Goal: Task Accomplishment & Management: Manage account settings

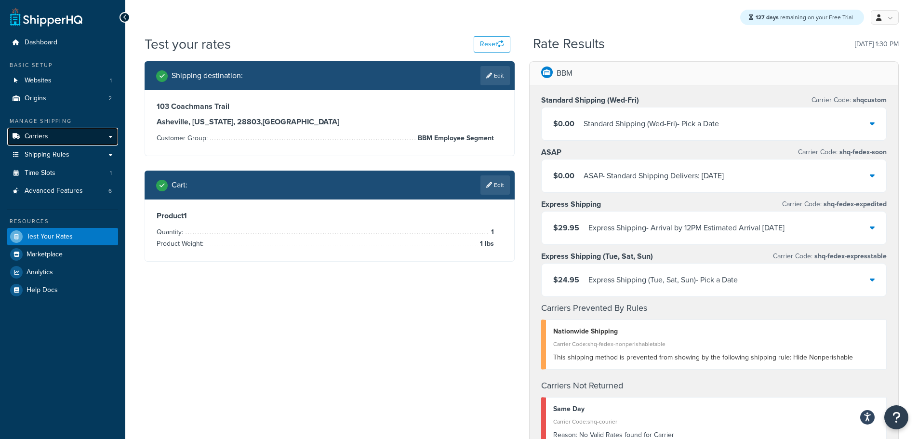
click at [40, 134] on span "Carriers" at bounding box center [37, 137] width 24 height 8
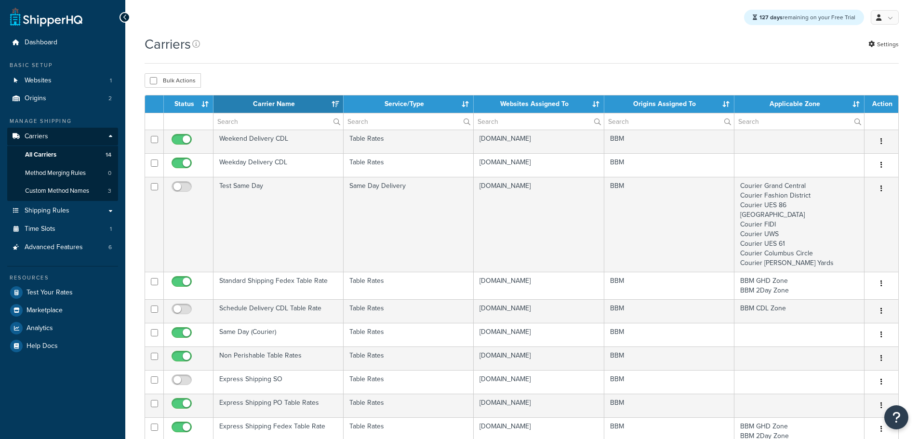
select select "15"
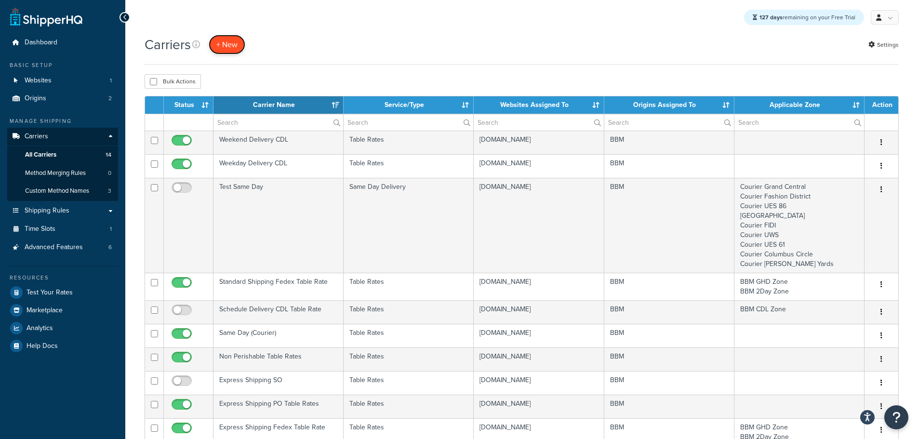
click at [238, 48] on button "+ New" at bounding box center [227, 45] width 37 height 20
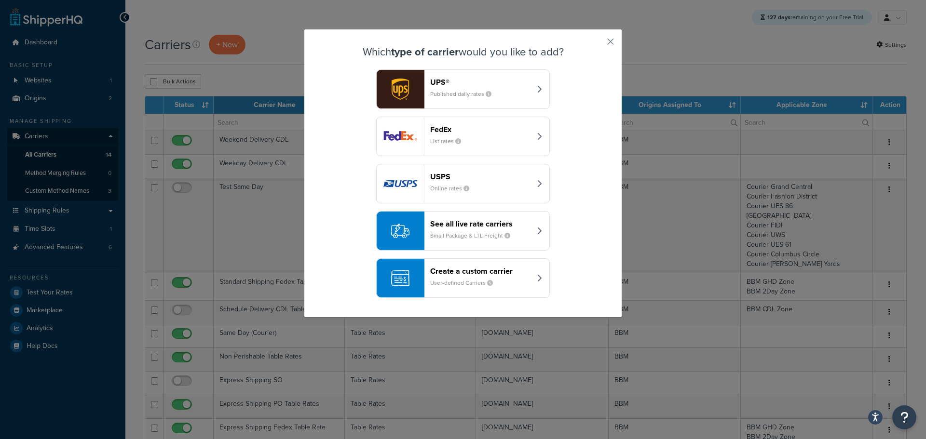
click at [254, 68] on div "Which type of carrier would you like to add? UPS® Published daily rates FedEx L…" at bounding box center [463, 219] width 926 height 439
click at [597, 44] on button "button" at bounding box center [596, 45] width 2 height 2
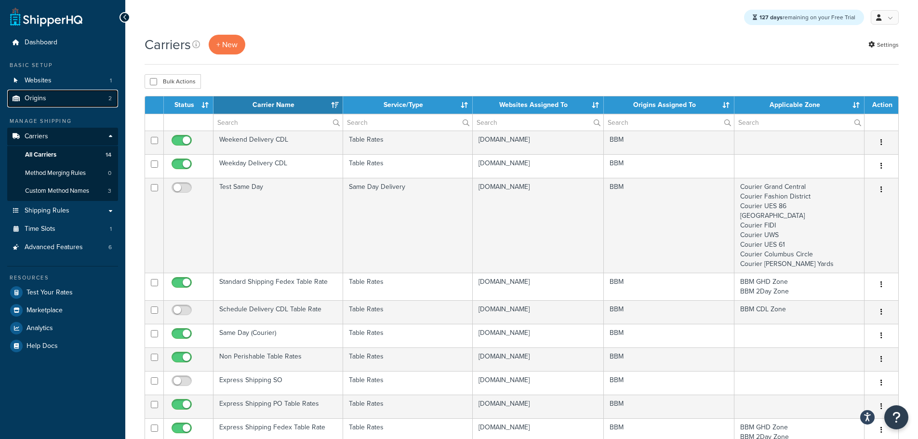
click at [50, 98] on link "Origins 2" at bounding box center [62, 99] width 111 height 18
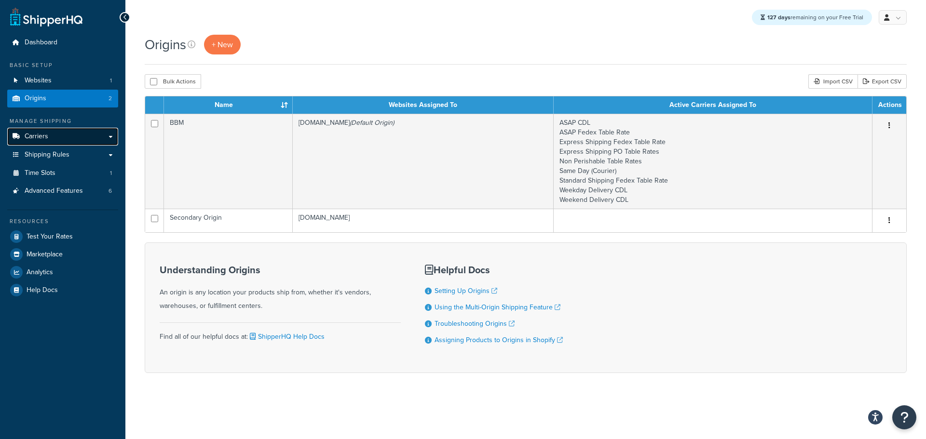
click at [45, 137] on span "Carriers" at bounding box center [37, 137] width 24 height 8
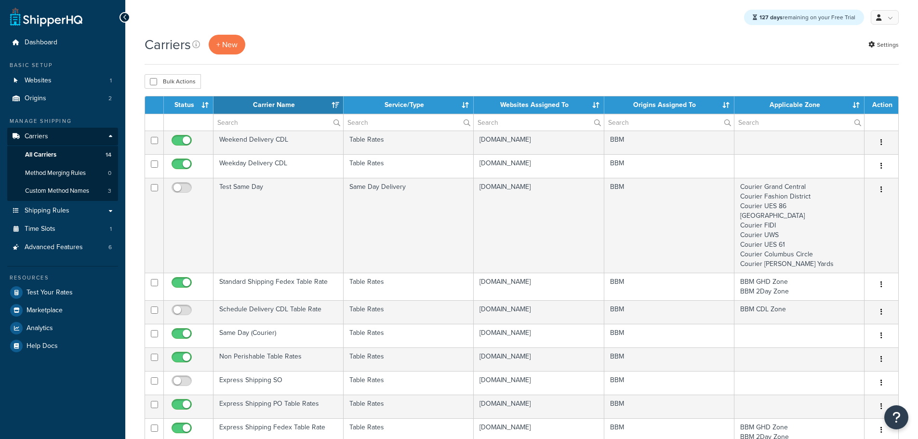
select select "15"
click at [55, 207] on span "Shipping Rules" at bounding box center [47, 211] width 45 height 8
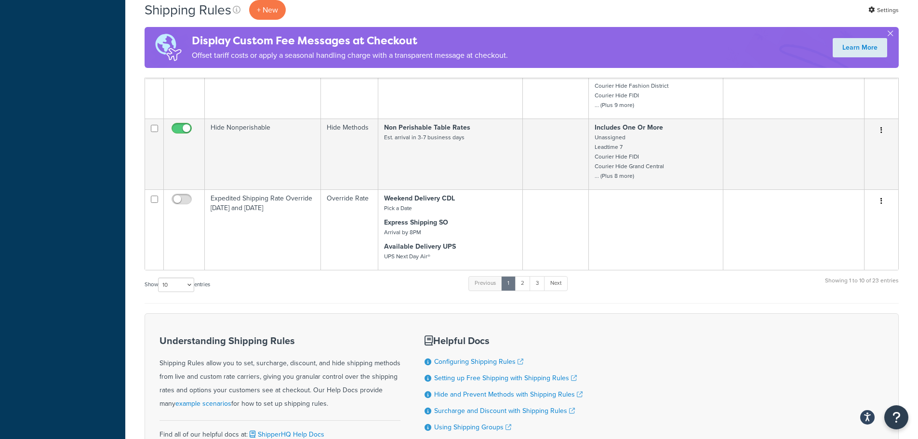
scroll to position [530, 0]
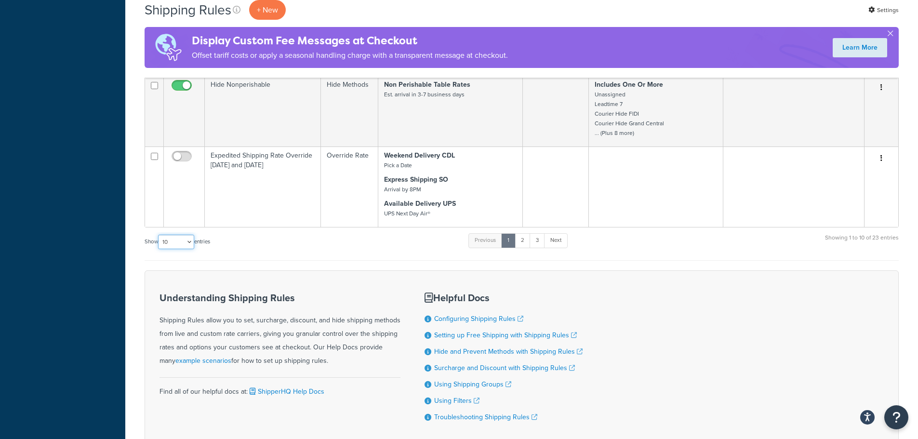
click at [185, 239] on select "10 15 25 50 100 1000" at bounding box center [176, 242] width 36 height 14
select select "25"
click at [159, 235] on select "10 15 25 50 100 1000" at bounding box center [176, 242] width 36 height 14
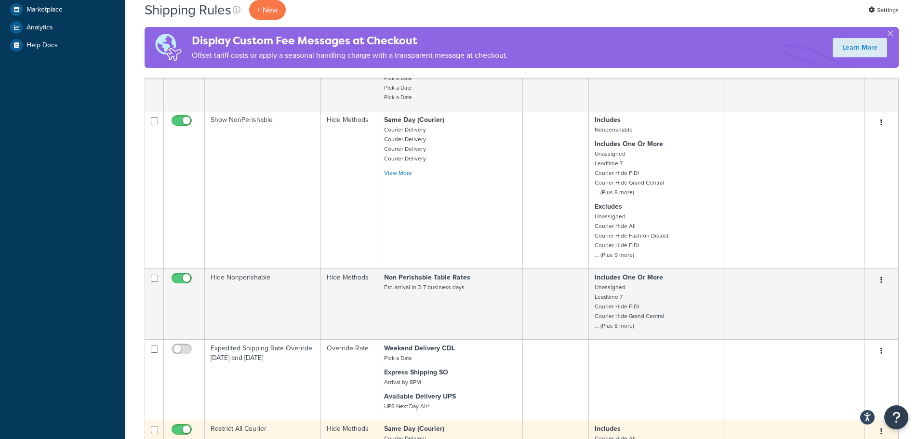
scroll to position [145, 0]
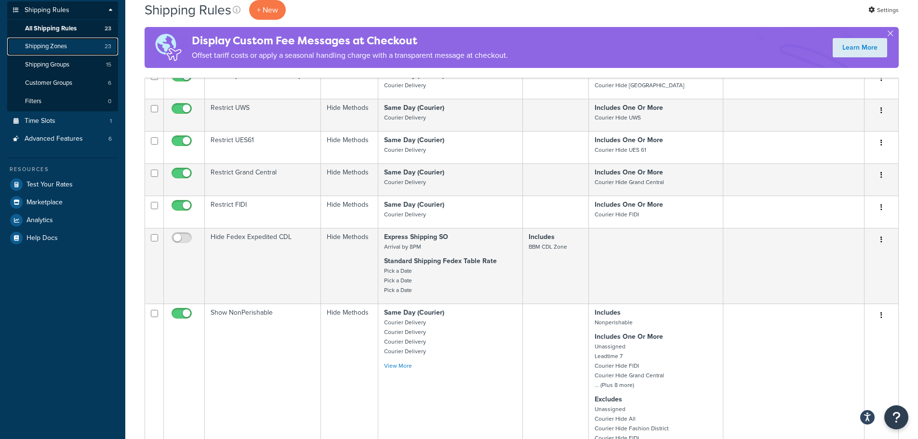
click at [52, 49] on span "Shipping Zones" at bounding box center [46, 46] width 42 height 8
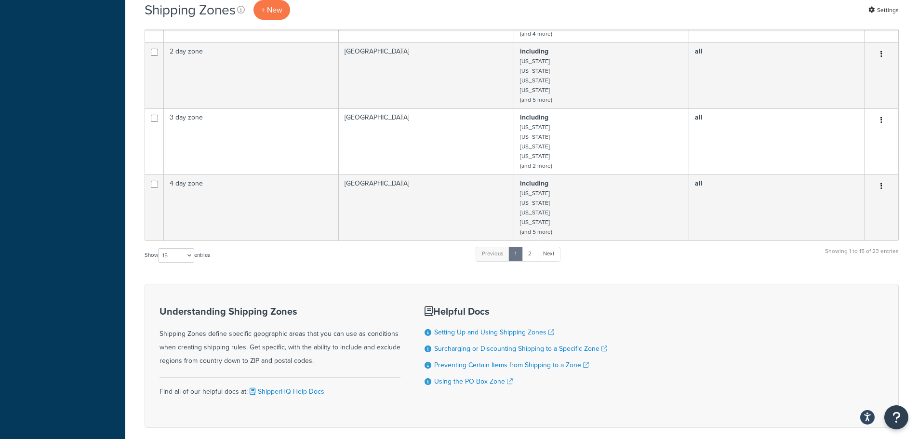
scroll to position [482, 0]
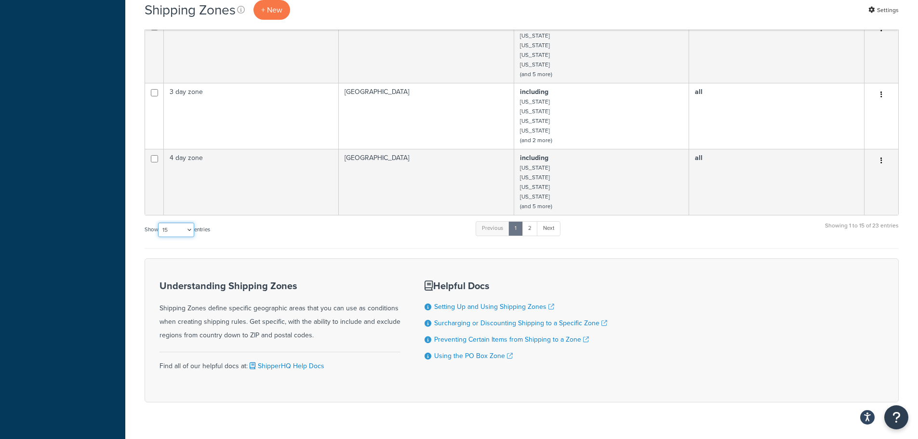
click at [189, 234] on select "10 15 25 50 100" at bounding box center [176, 230] width 36 height 14
select select "25"
click at [159, 237] on select "10 15 25 50 100" at bounding box center [176, 230] width 36 height 14
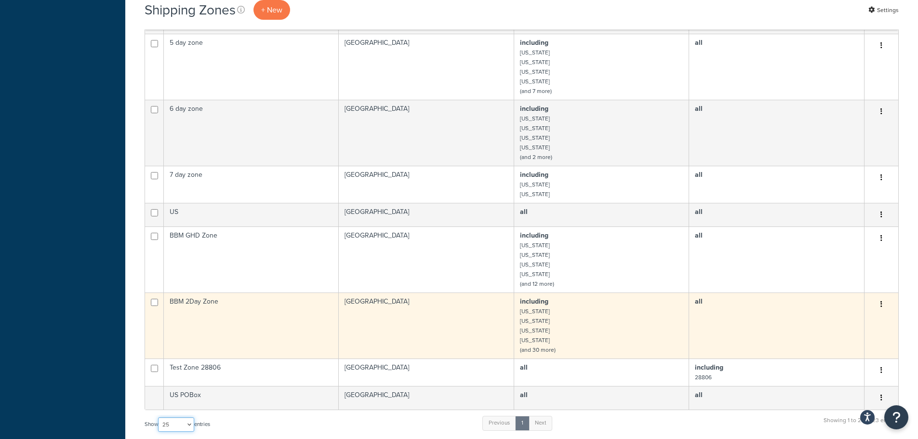
scroll to position [771, 0]
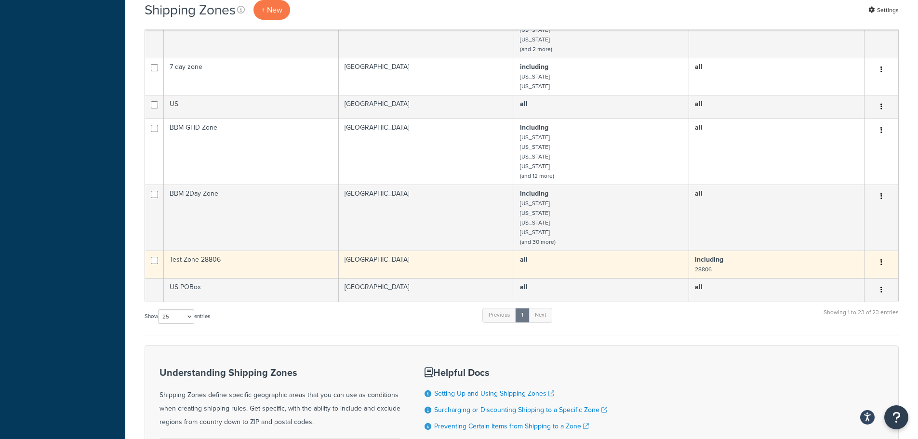
click at [210, 263] on td "Test Zone 28806" at bounding box center [251, 264] width 175 height 27
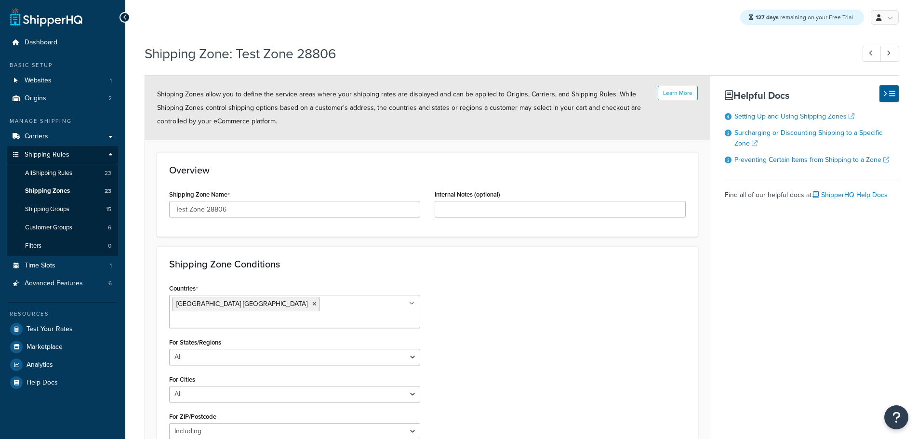
select select "including"
drag, startPoint x: 226, startPoint y: 207, endPoint x: 134, endPoint y: 200, distance: 92.3
click at [134, 201] on div "Shipping Zone: Test Zone 28806 Learn More Shipping Zones allow you to define th…" at bounding box center [521, 315] width 793 height 551
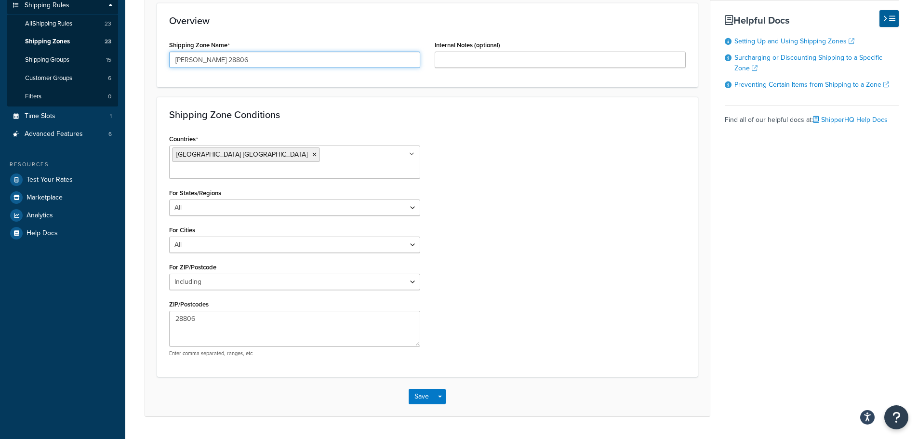
scroll to position [161, 0]
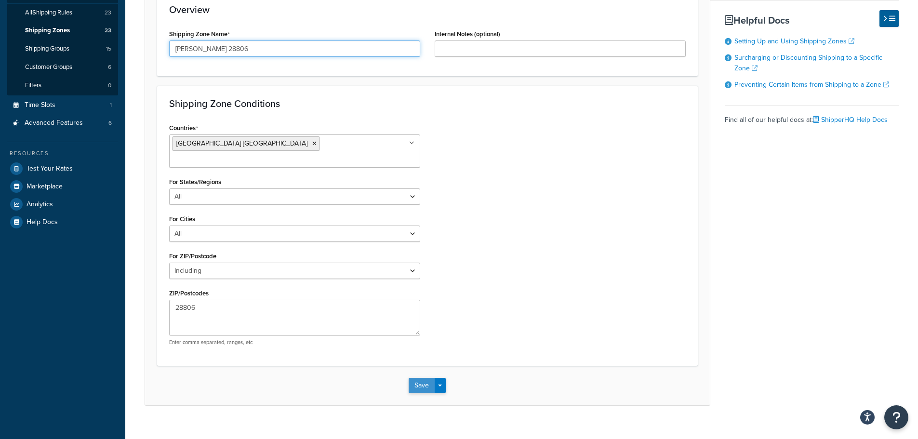
type input "Jason Ledford 28806"
click at [422, 378] on button "Save" at bounding box center [422, 385] width 26 height 15
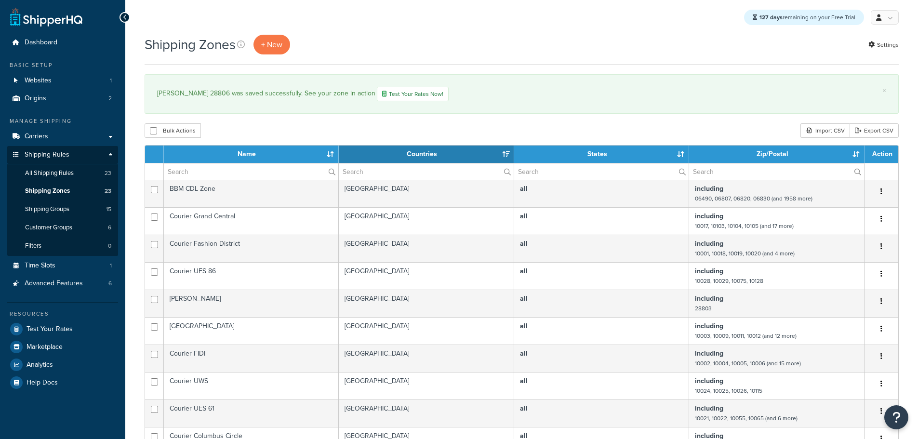
select select "15"
click at [42, 134] on span "Carriers" at bounding box center [37, 137] width 24 height 8
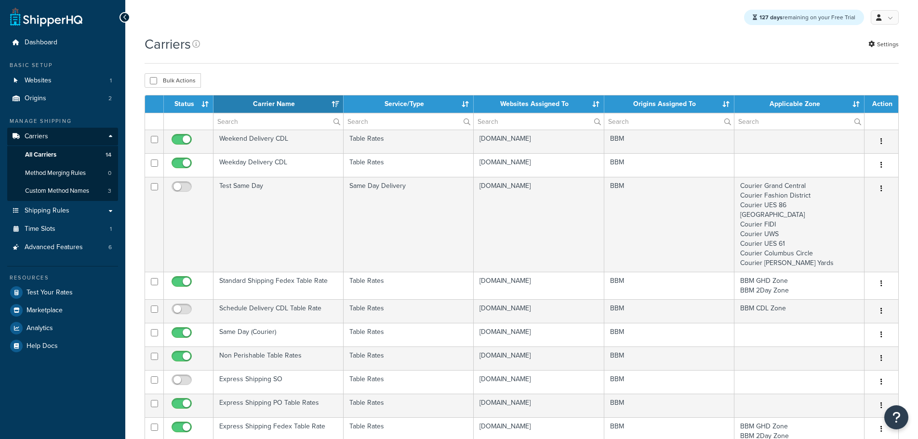
select select "15"
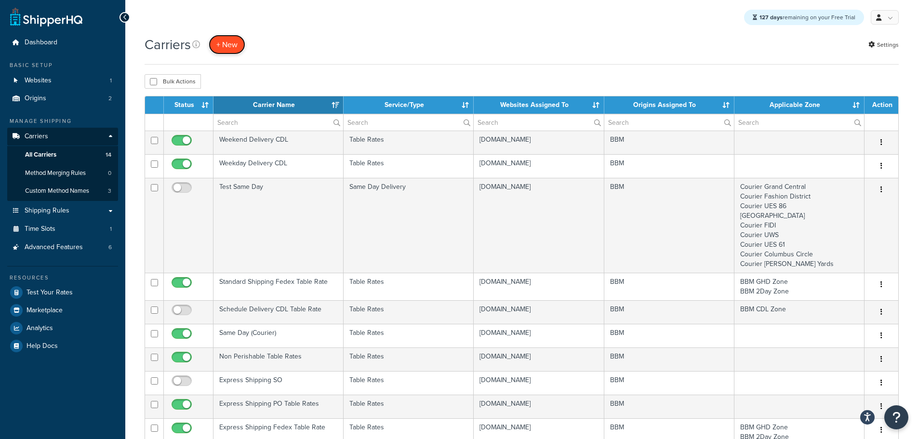
click at [230, 43] on button "+ New" at bounding box center [227, 45] width 37 height 20
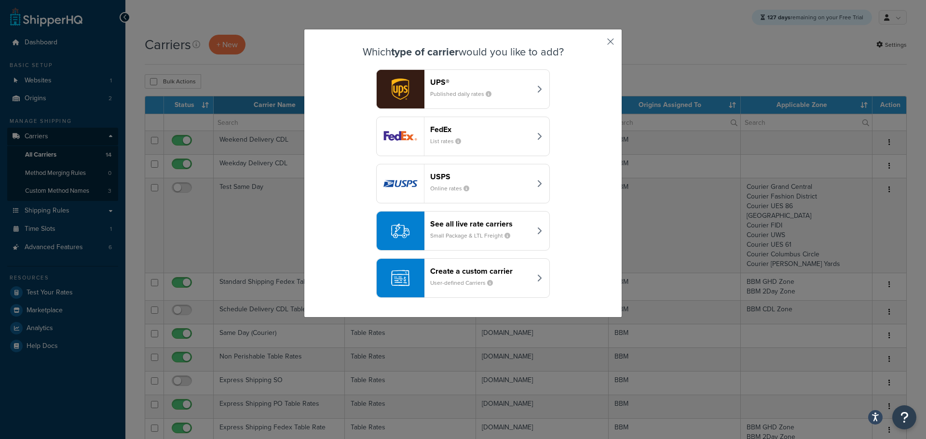
click at [597, 44] on button "button" at bounding box center [596, 45] width 2 height 2
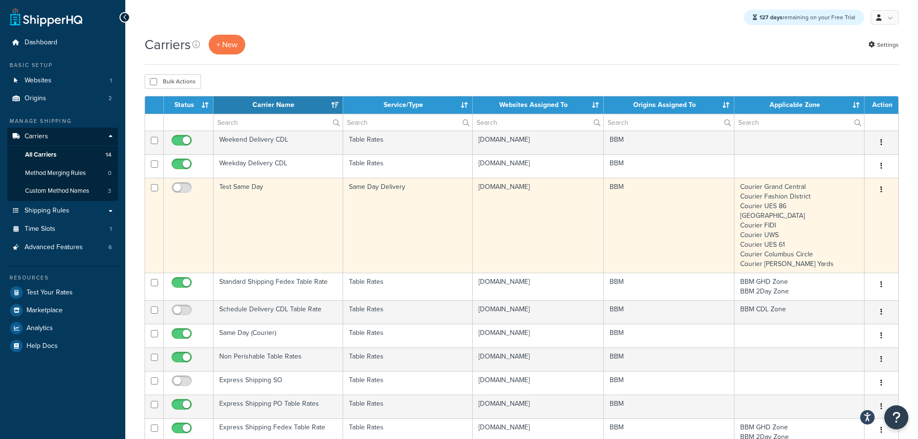
click at [248, 191] on td "Test Same Day" at bounding box center [279, 225] width 130 height 95
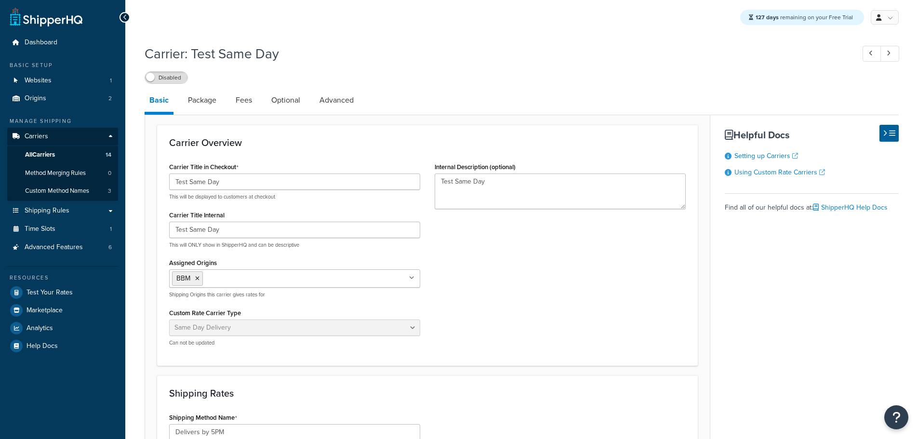
select select "sameday"
click at [212, 108] on link "Package" at bounding box center [202, 100] width 38 height 23
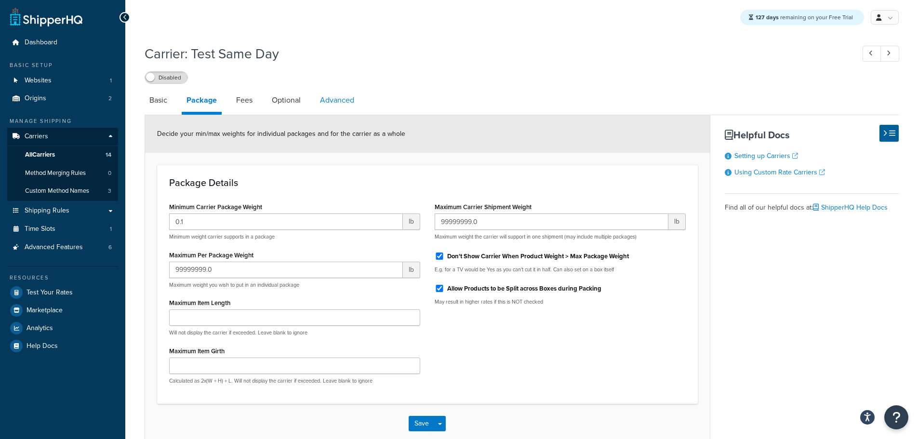
click at [335, 104] on link "Advanced" at bounding box center [337, 100] width 44 height 23
select select "false"
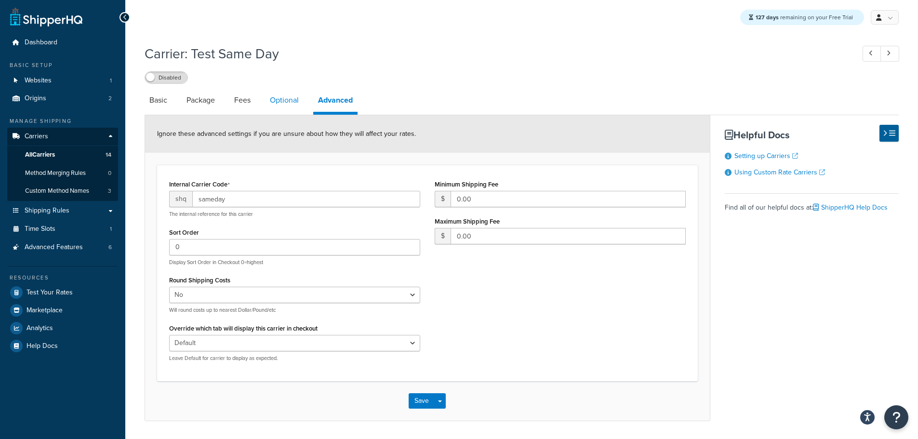
click at [300, 104] on link "Optional" at bounding box center [284, 100] width 39 height 23
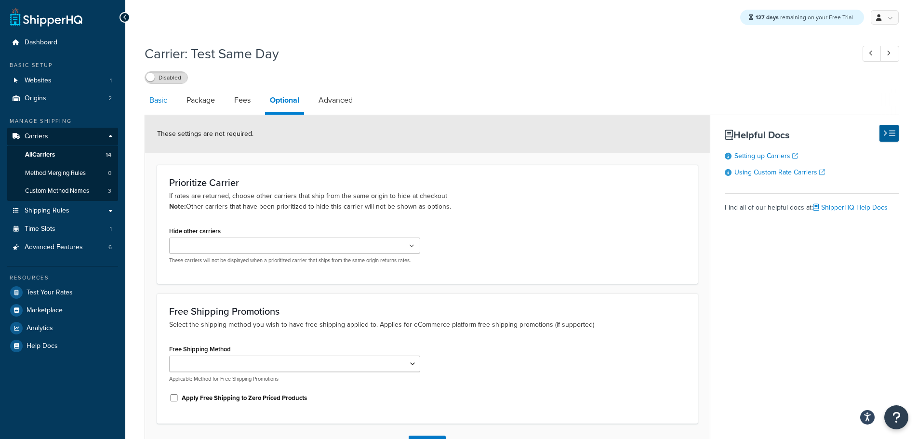
click at [164, 99] on link "Basic" at bounding box center [158, 100] width 27 height 23
select select "sameday"
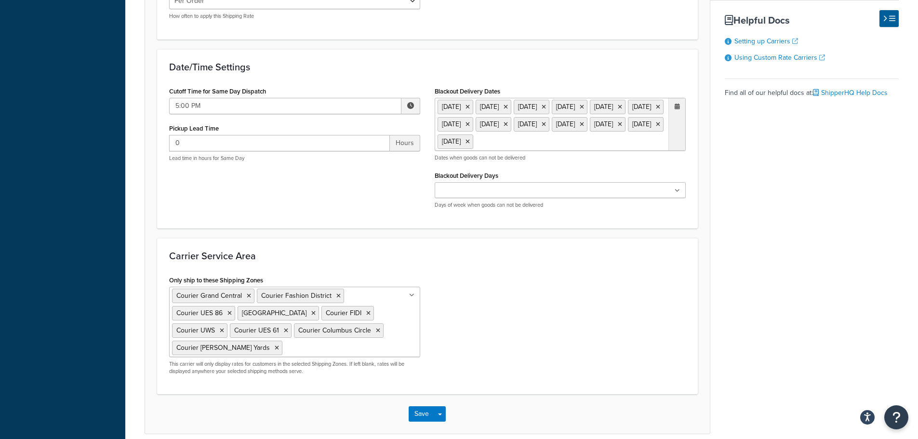
scroll to position [637, 0]
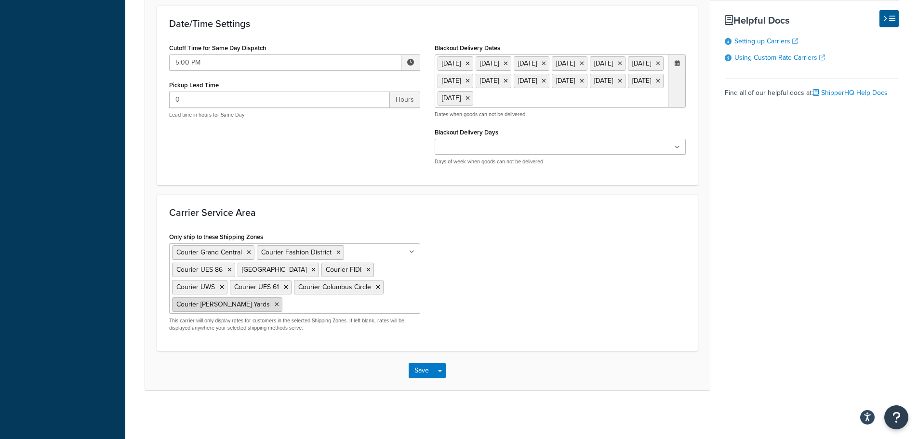
click at [275, 303] on icon at bounding box center [277, 305] width 4 height 6
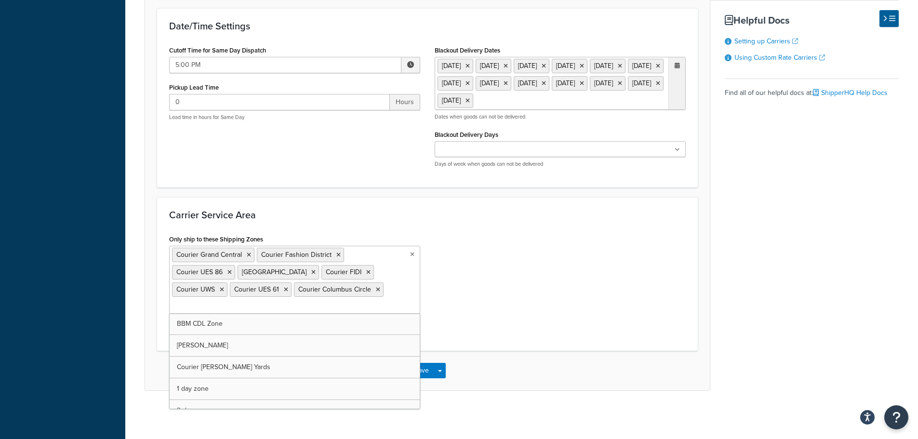
scroll to position [635, 0]
click at [221, 288] on icon at bounding box center [222, 290] width 4 height 6
click at [226, 287] on icon at bounding box center [228, 290] width 4 height 6
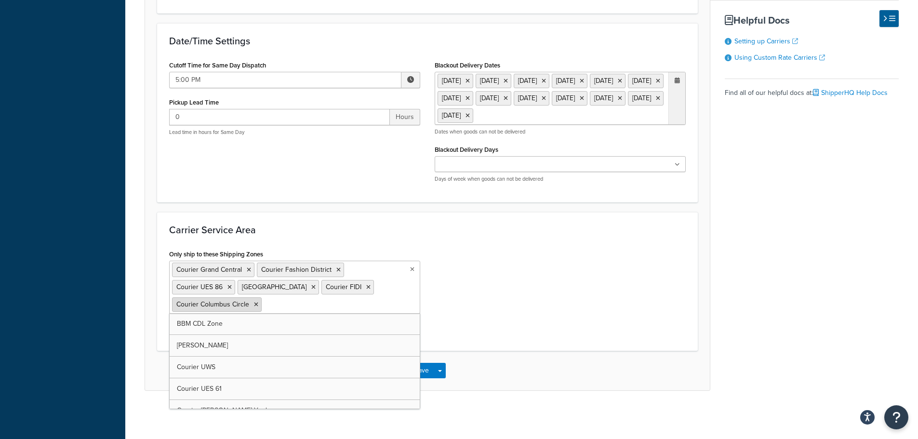
drag, startPoint x: 251, startPoint y: 302, endPoint x: 255, endPoint y: 304, distance: 5.4
click at [253, 302] on li "Courier Columbus Circle" at bounding box center [217, 304] width 90 height 14
click at [258, 306] on li "Courier Columbus Circle" at bounding box center [217, 304] width 90 height 14
click at [230, 287] on icon at bounding box center [230, 287] width 4 height 6
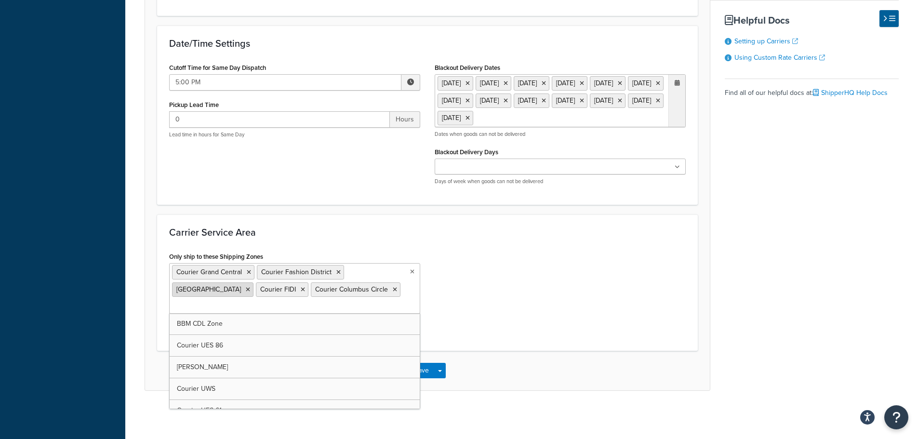
click at [247, 287] on icon at bounding box center [248, 290] width 4 height 6
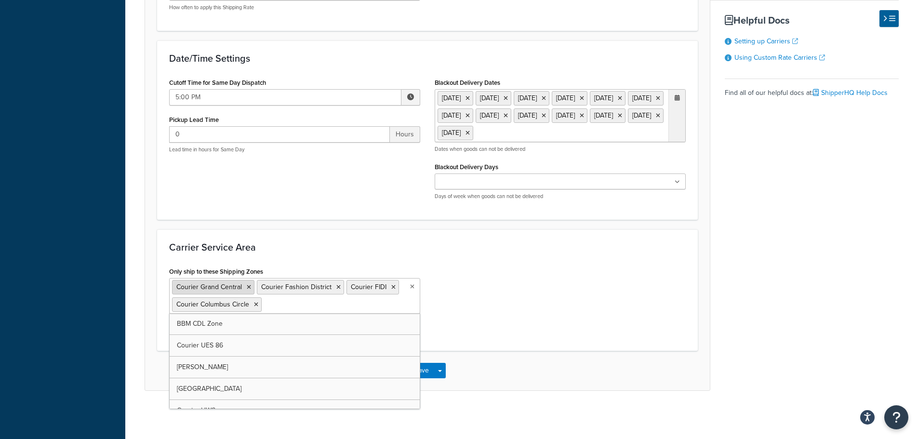
scroll to position [603, 0]
click at [255, 306] on icon at bounding box center [256, 305] width 4 height 6
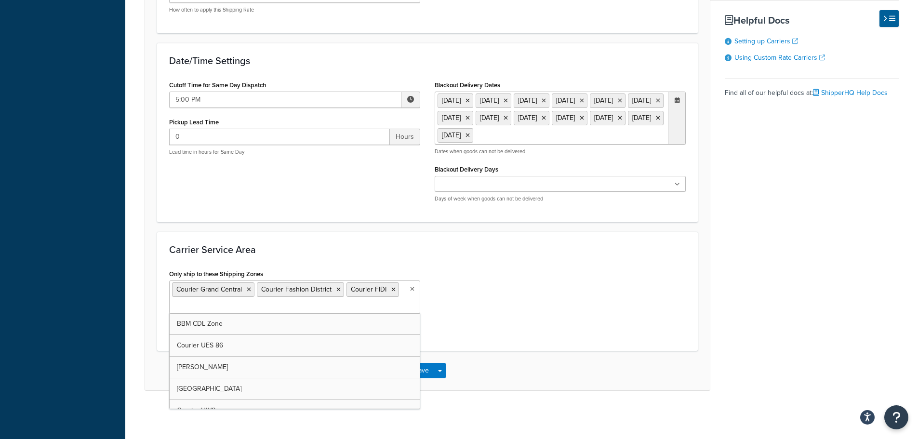
scroll to position [600, 0]
click at [391, 290] on icon at bounding box center [393, 290] width 4 height 6
click at [336, 291] on icon at bounding box center [338, 290] width 4 height 6
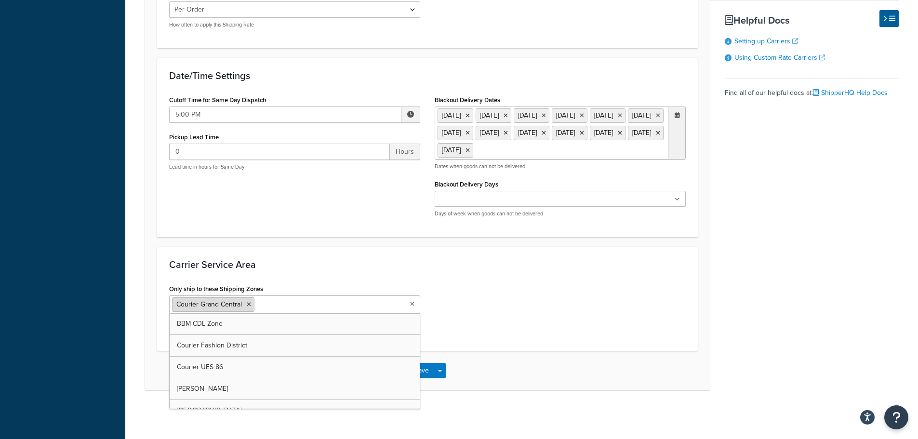
click at [250, 303] on icon at bounding box center [249, 305] width 4 height 6
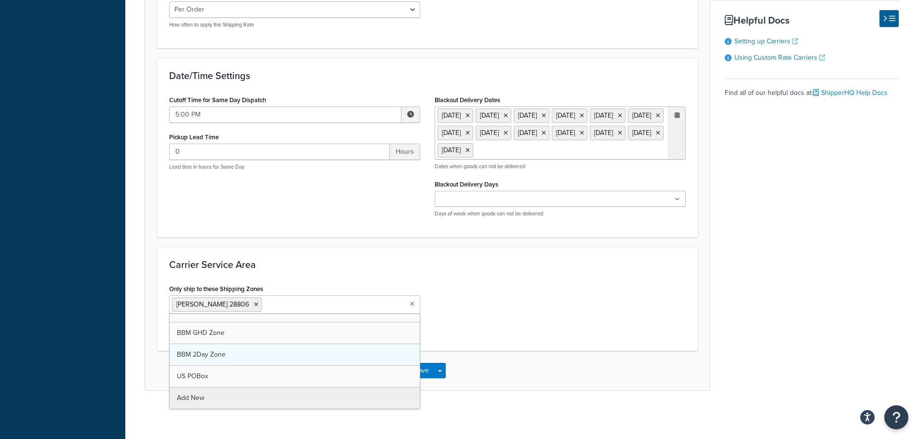
scroll to position [403, 0]
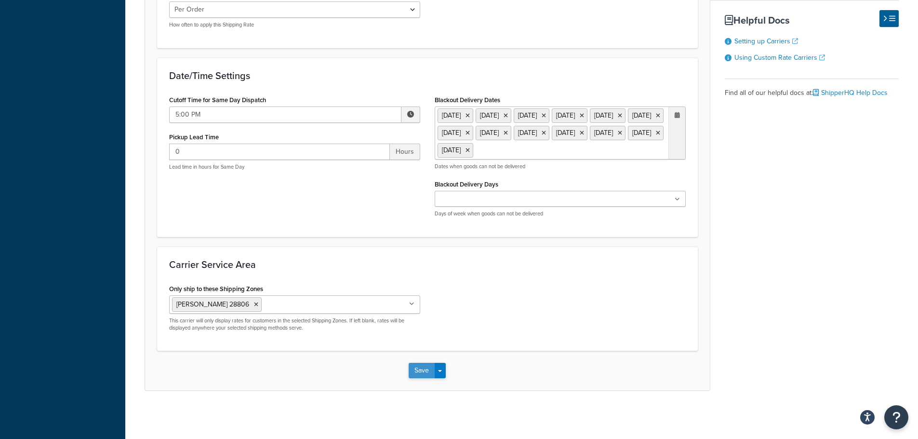
click at [419, 372] on button "Save" at bounding box center [422, 370] width 26 height 15
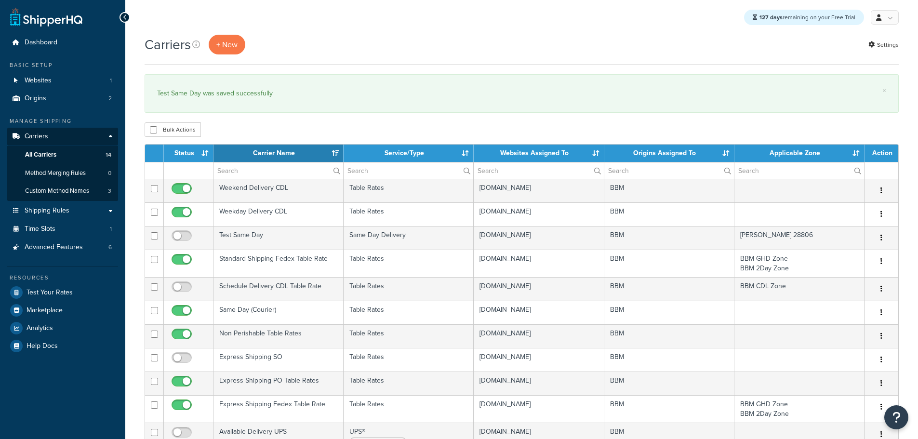
select select "15"
click at [68, 212] on span "Shipping Rules" at bounding box center [47, 211] width 45 height 8
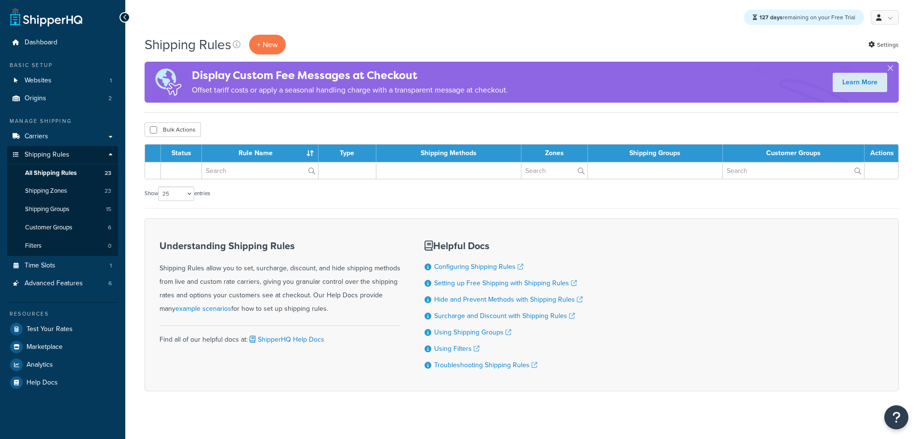
select select "25"
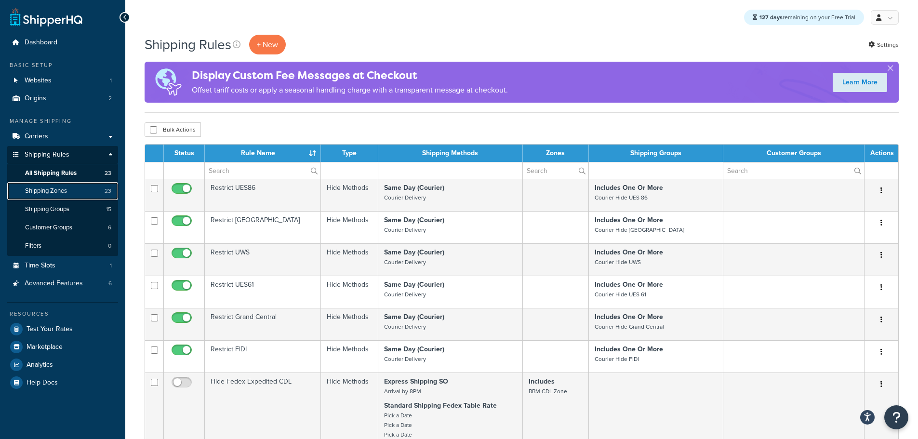
click at [67, 193] on span "Shipping Zones" at bounding box center [46, 191] width 42 height 8
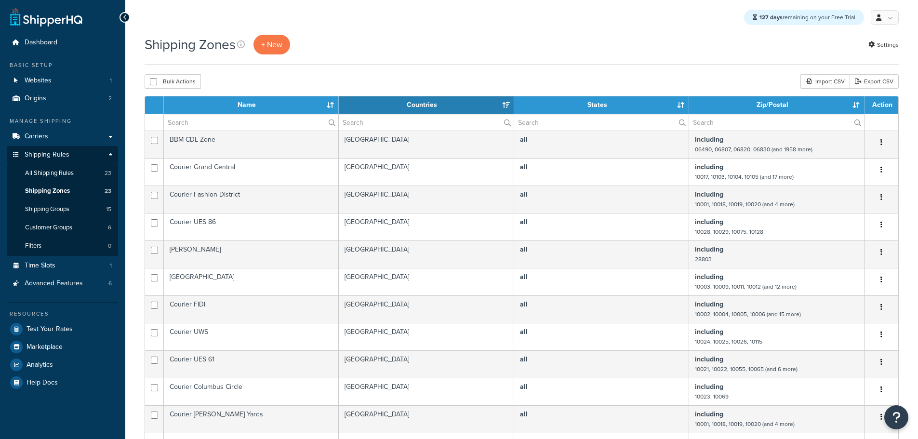
select select "15"
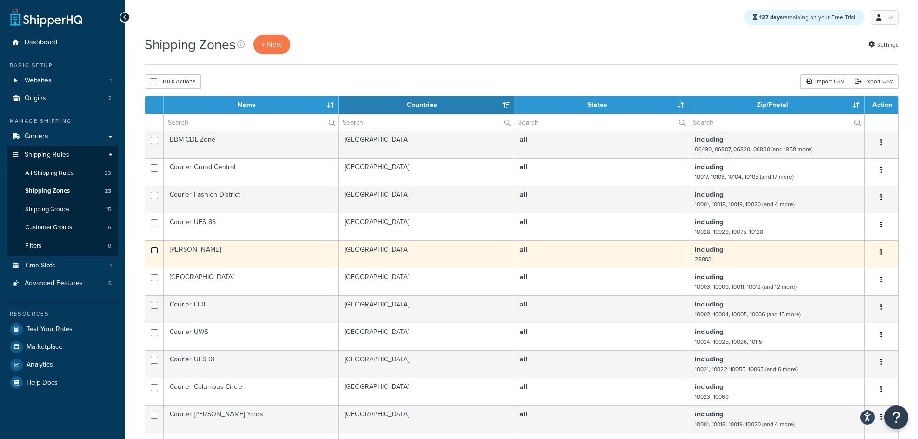
click at [156, 144] on input "checkbox" at bounding box center [154, 140] width 7 height 7
checkbox input "true"
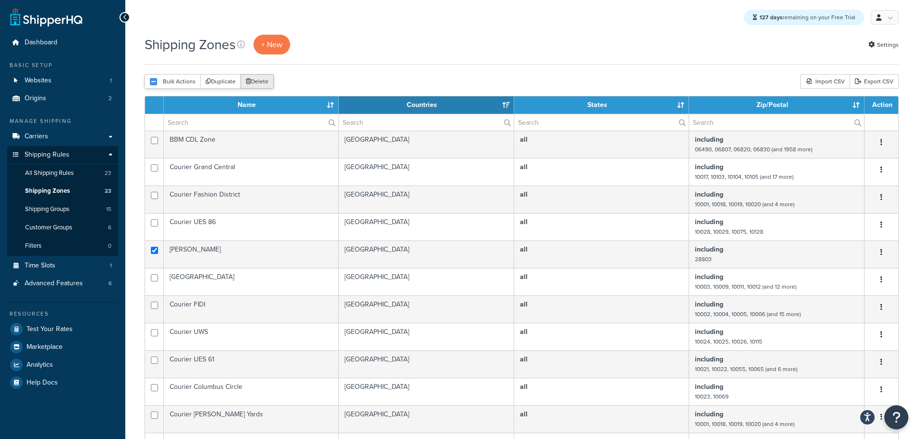
click at [260, 78] on button "Delete" at bounding box center [257, 81] width 33 height 14
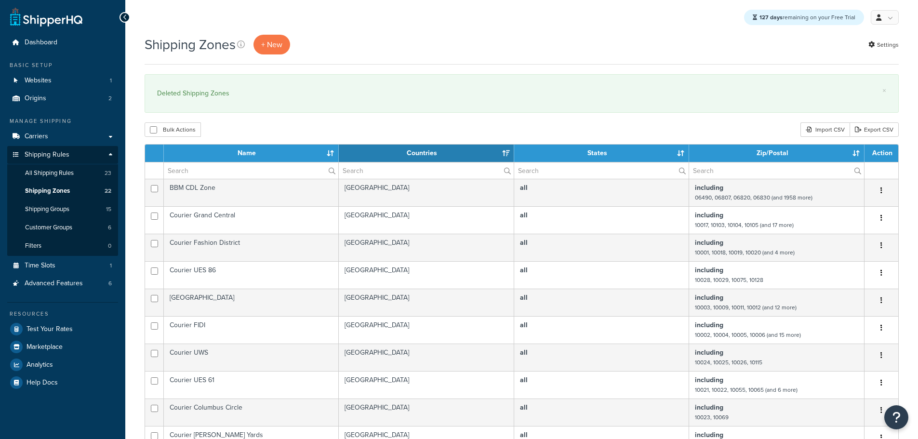
select select "15"
click at [66, 334] on link "Test Your Rates" at bounding box center [62, 329] width 111 height 17
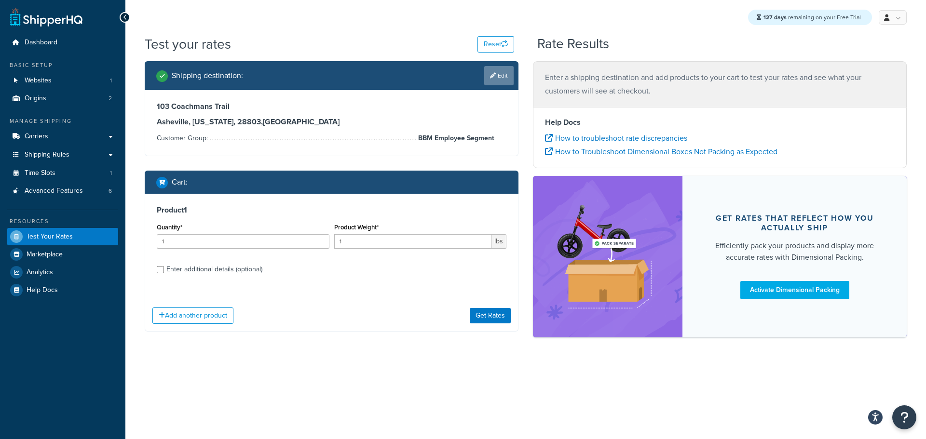
click at [500, 77] on link "Edit" at bounding box center [498, 75] width 29 height 19
select select "NC"
select select "BBM Employee Segment"
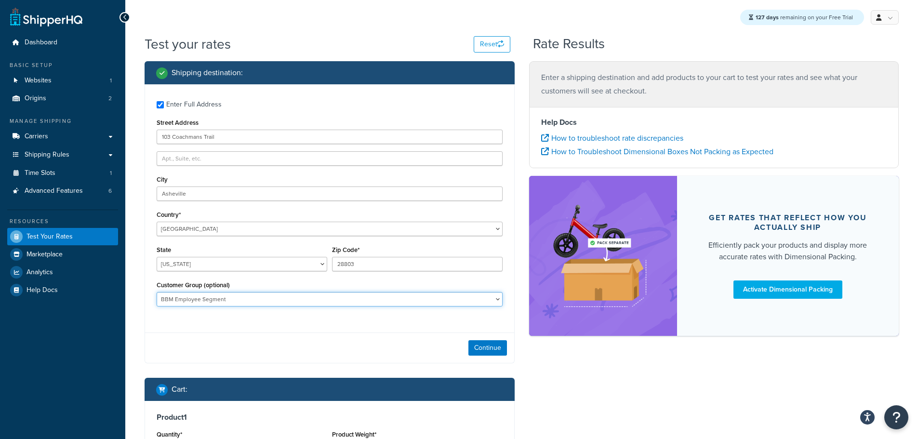
click at [489, 305] on select "BBM Employee Segment Logged In Not Logged in Retail Wholesale" at bounding box center [330, 299] width 346 height 14
select select
click at [157, 293] on select "BBM Employee Segment Logged In Not Logged in Retail Wholesale" at bounding box center [330, 299] width 346 height 14
click at [373, 267] on input "28803" at bounding box center [417, 264] width 171 height 14
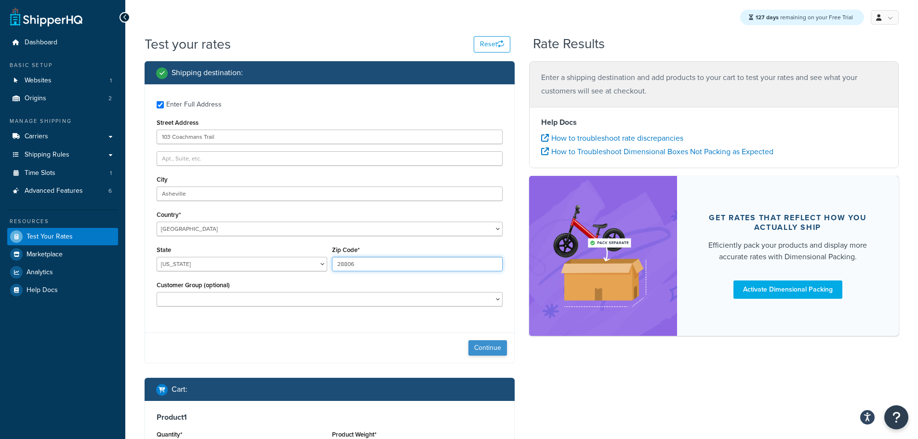
type input "28806"
click at [486, 353] on button "Continue" at bounding box center [488, 347] width 39 height 15
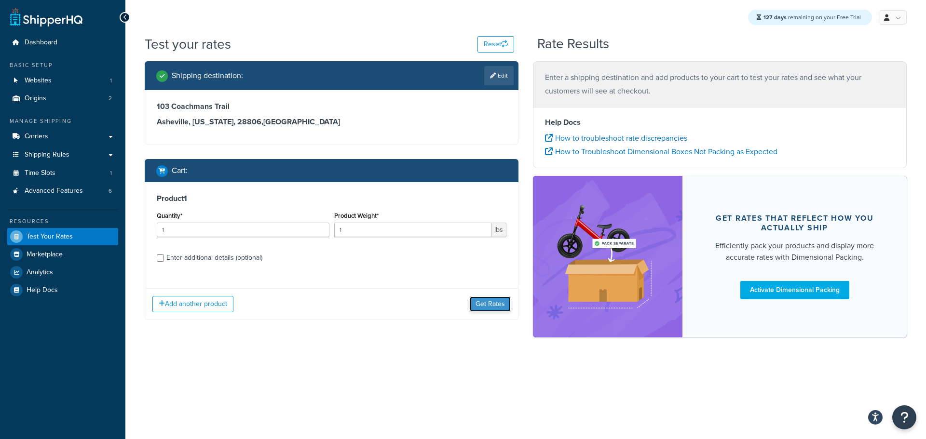
click at [494, 310] on button "Get Rates" at bounding box center [490, 303] width 41 height 15
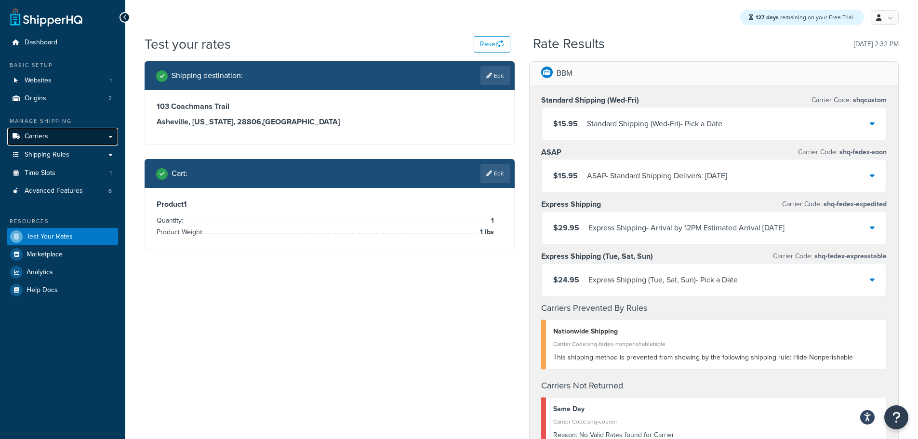
click at [39, 135] on span "Carriers" at bounding box center [37, 137] width 24 height 8
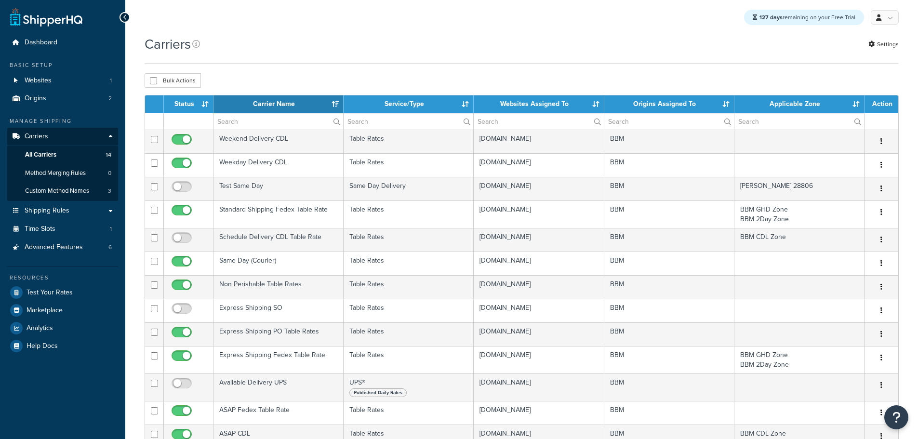
select select "15"
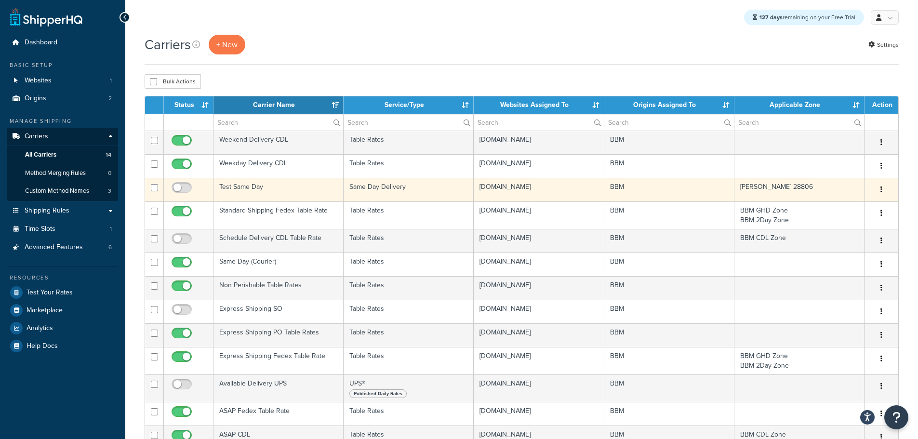
click at [261, 188] on td "Test Same Day" at bounding box center [279, 190] width 130 height 24
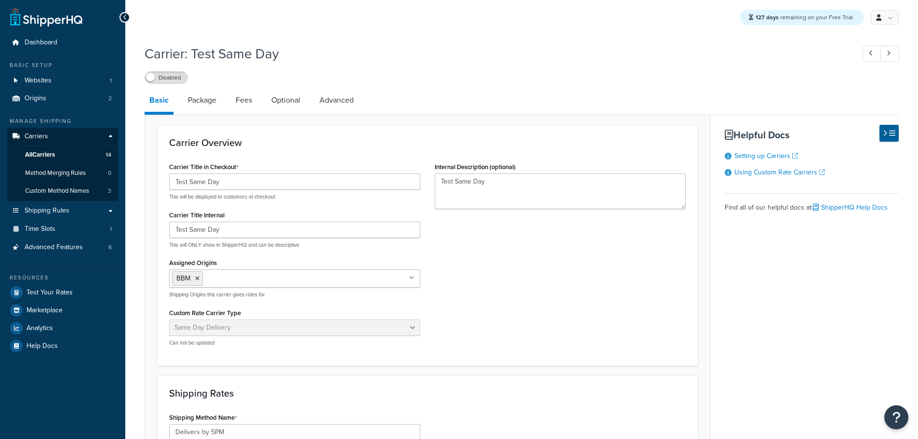
select select "sameday"
click at [165, 75] on label "Disabled" at bounding box center [166, 78] width 42 height 12
click at [325, 101] on link "Advanced" at bounding box center [337, 100] width 44 height 23
select select "false"
